Goal: Task Accomplishment & Management: Complete application form

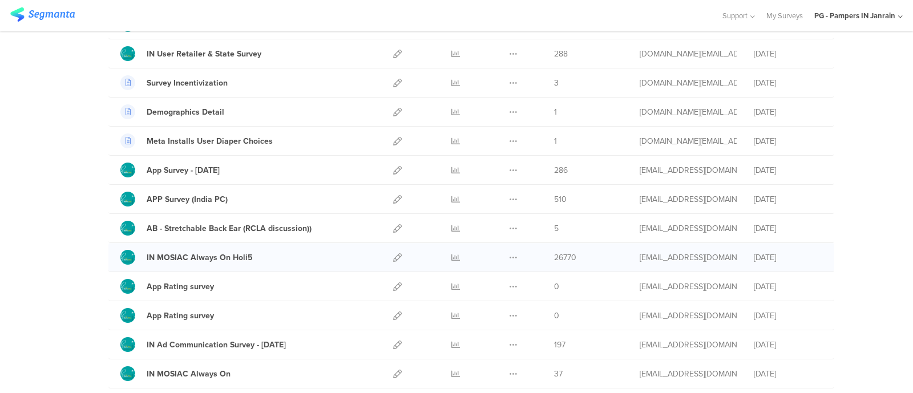
scroll to position [71, 0]
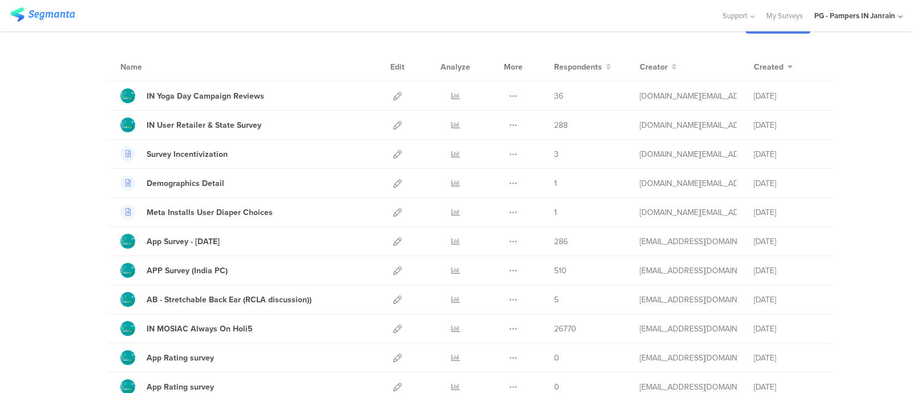
click at [900, 16] on icon at bounding box center [900, 17] width 5 height 9
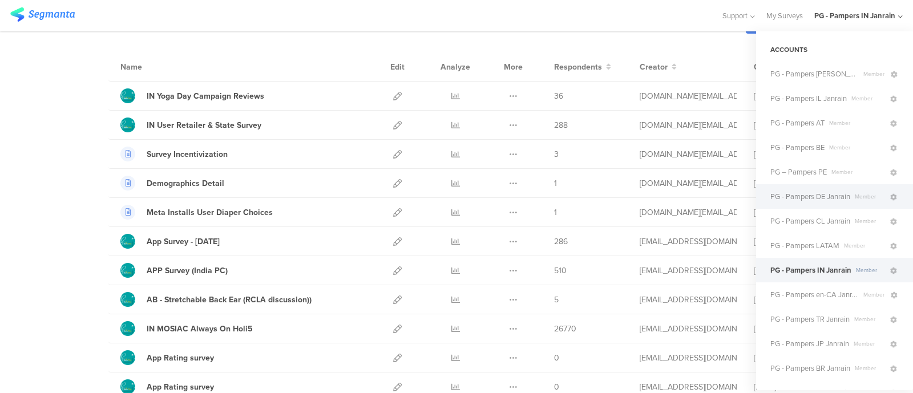
click at [840, 199] on span "PG - Pampers DE Janrain" at bounding box center [810, 196] width 80 height 11
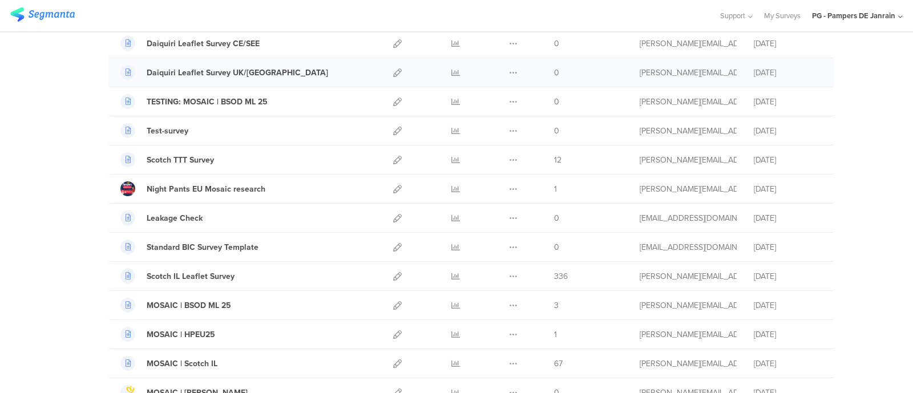
scroll to position [285, 0]
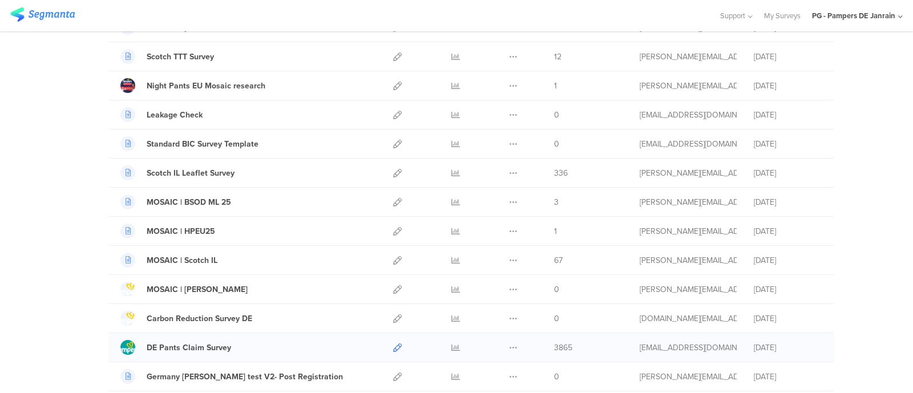
click at [393, 347] on icon at bounding box center [397, 347] width 9 height 9
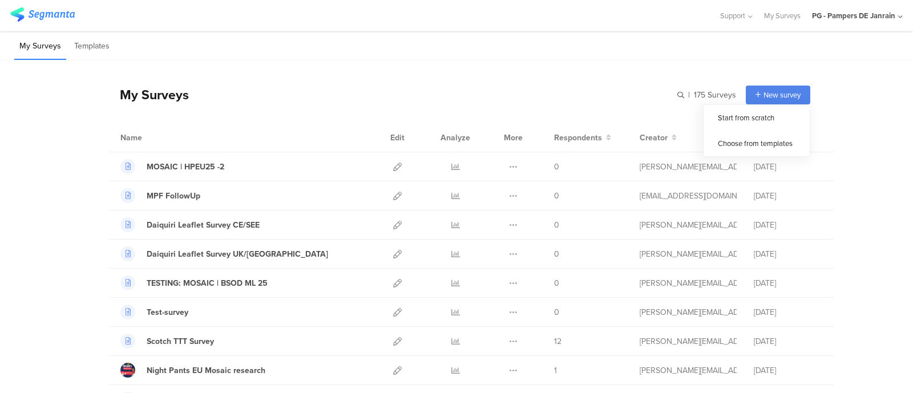
click at [773, 98] on span "New survey" at bounding box center [781, 95] width 37 height 11
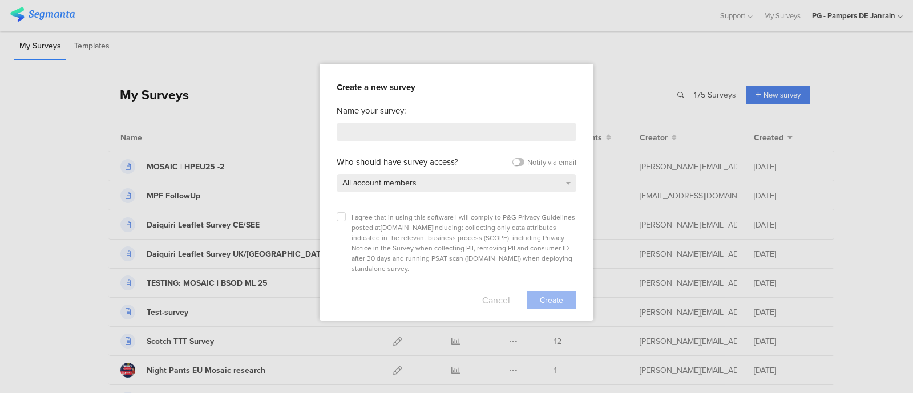
click at [495, 291] on button "Cancel" at bounding box center [496, 300] width 28 height 18
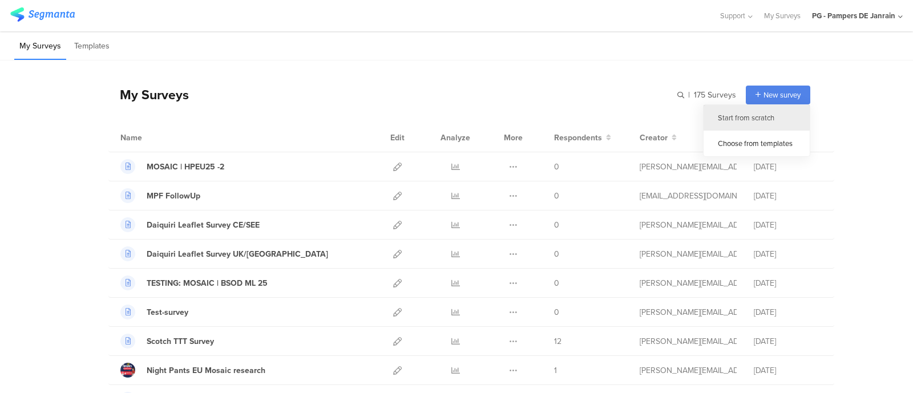
click at [765, 120] on div "Start from scratch" at bounding box center [756, 118] width 106 height 26
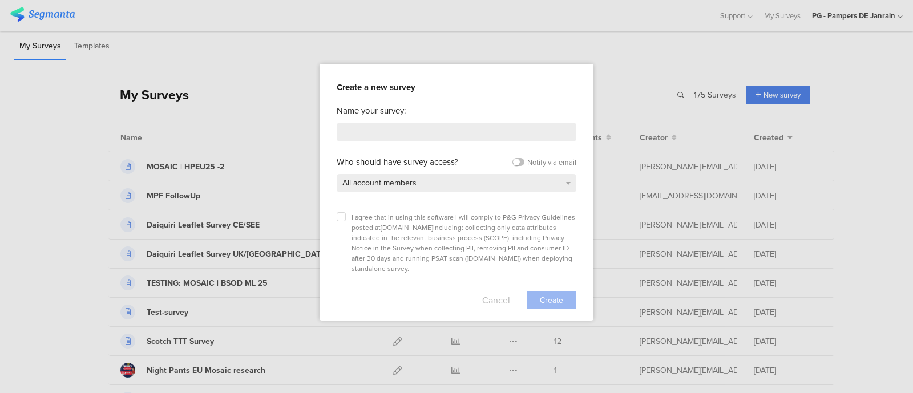
click at [499, 293] on button "Cancel" at bounding box center [496, 300] width 28 height 18
click at [780, 90] on span "New survey" at bounding box center [781, 95] width 37 height 11
click at [505, 291] on button "Cancel" at bounding box center [496, 300] width 28 height 18
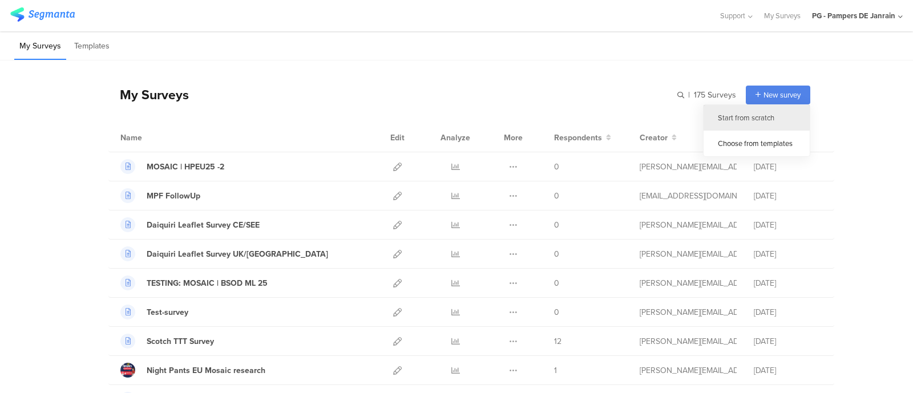
click at [766, 121] on div "Start from scratch" at bounding box center [756, 118] width 106 height 26
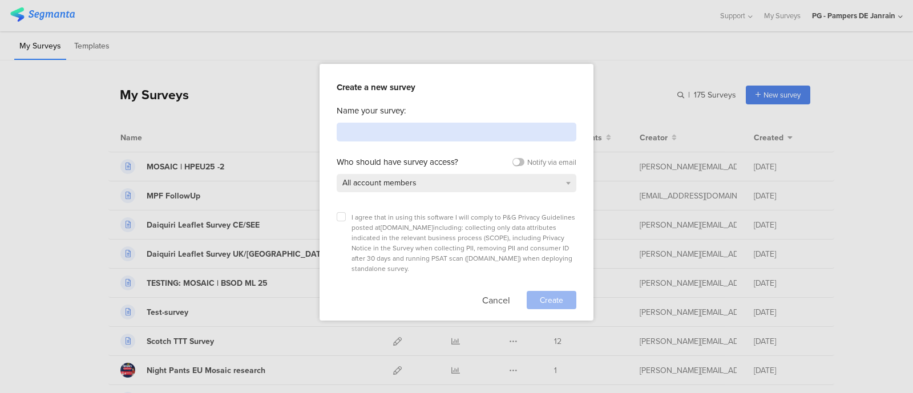
click at [382, 138] on input at bounding box center [457, 132] width 240 height 19
type input "test"
click at [343, 216] on label at bounding box center [341, 216] width 9 height 9
click at [0, 0] on input "checkbox" at bounding box center [0, 0] width 0 height 0
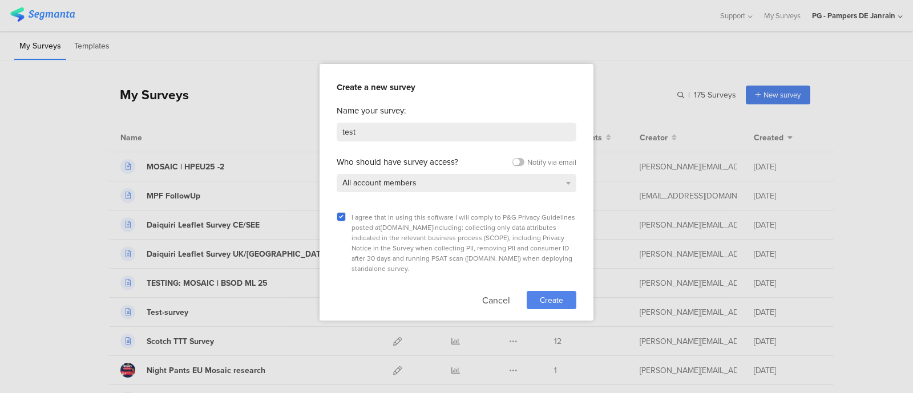
click at [558, 294] on span "Create" at bounding box center [551, 300] width 23 height 12
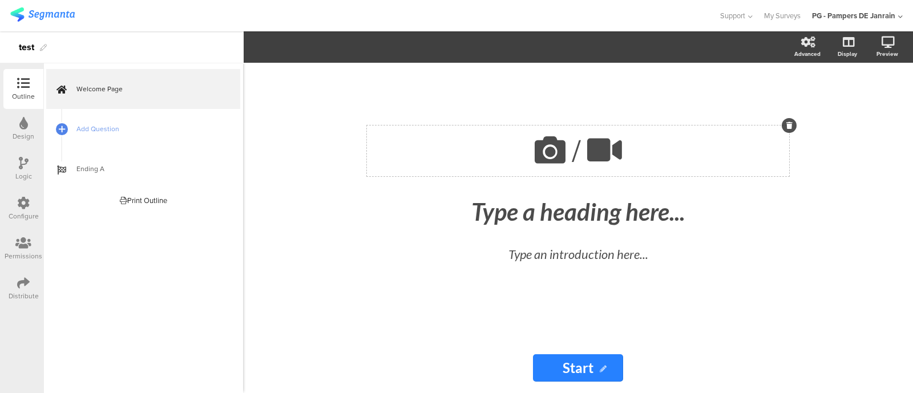
click at [598, 155] on icon at bounding box center [604, 150] width 43 height 39
click at [807, 48] on div "Advanced" at bounding box center [813, 47] width 40 height 29
click at [802, 95] on label at bounding box center [802, 97] width 15 height 9
click at [0, 0] on input "checkbox" at bounding box center [0, 0] width 0 height 0
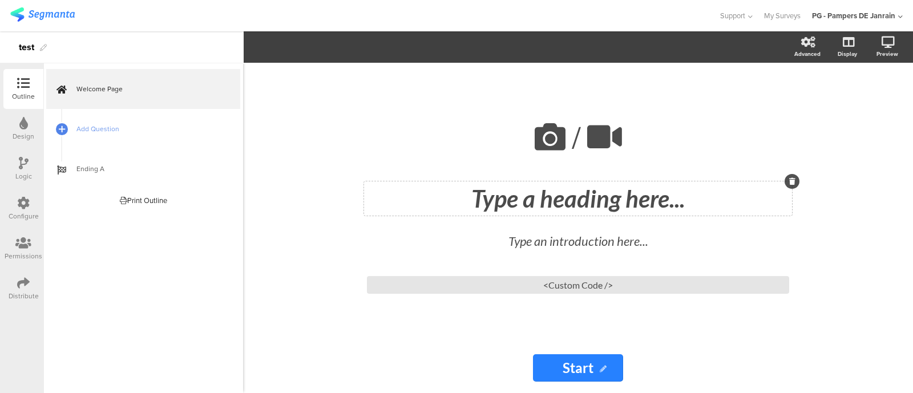
click at [608, 198] on div "Type a heading here..." at bounding box center [578, 198] width 422 height 29
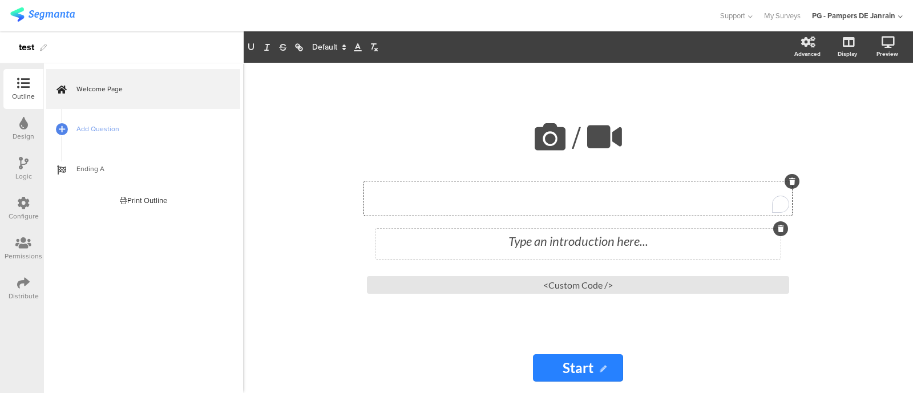
click at [587, 248] on div "Type an introduction here..." at bounding box center [577, 244] width 405 height 30
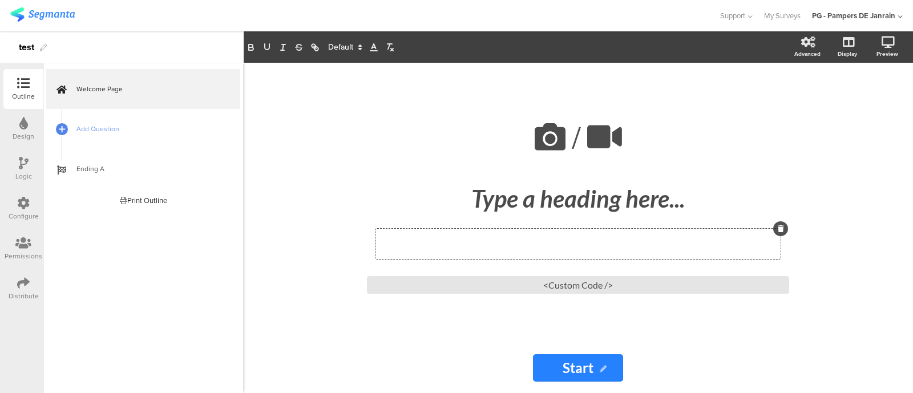
click at [598, 362] on input "Start" at bounding box center [578, 367] width 90 height 27
click at [577, 371] on input "Start" at bounding box center [578, 367] width 90 height 27
click at [471, 281] on div "<Custom Code />" at bounding box center [578, 285] width 422 height 18
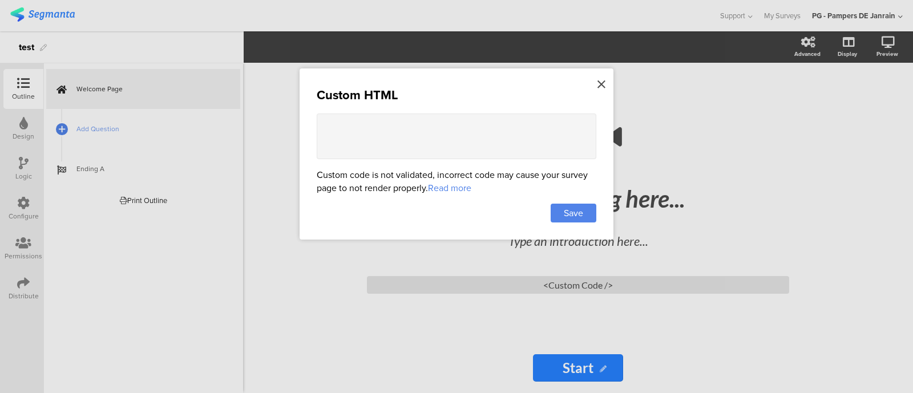
click at [596, 82] on div at bounding box center [601, 84] width 10 height 21
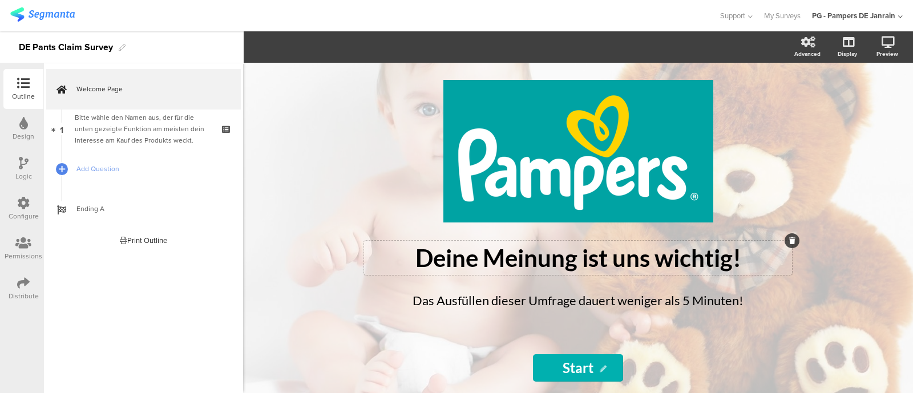
scroll to position [2, 0]
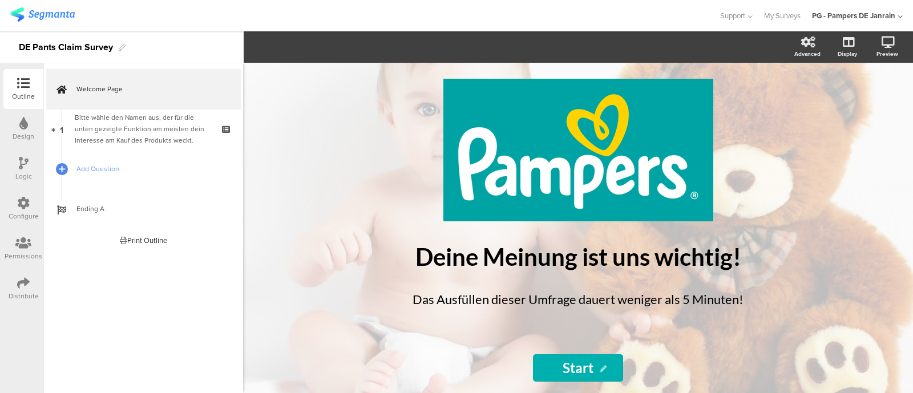
click at [883, 14] on div "PG - Pampers DE Janrain" at bounding box center [853, 15] width 83 height 11
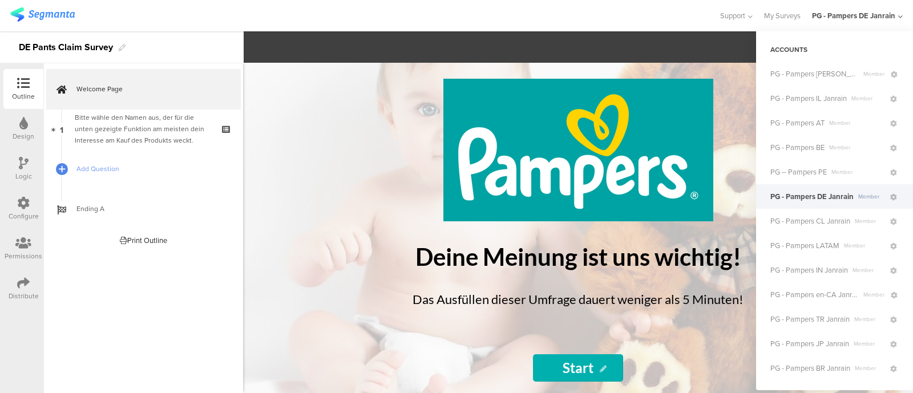
click at [1, 367] on div "Outline Design Logic Configure Permissions Distribute" at bounding box center [21, 228] width 43 height 330
